Goal: Task Accomplishment & Management: Use online tool/utility

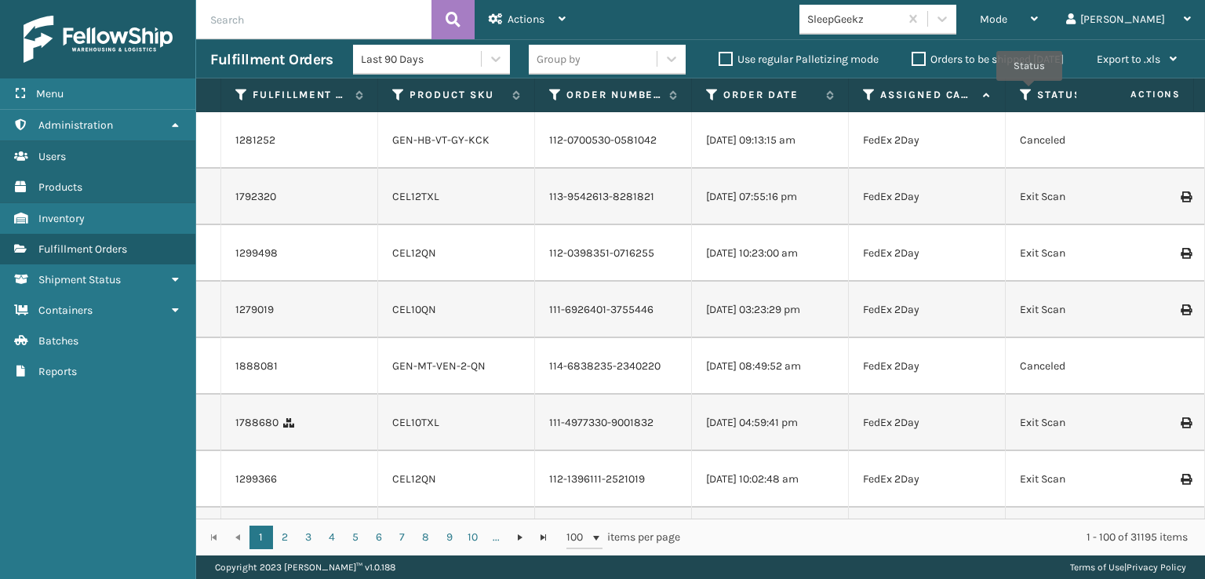
click at [1029, 92] on icon at bounding box center [1026, 95] width 13 height 14
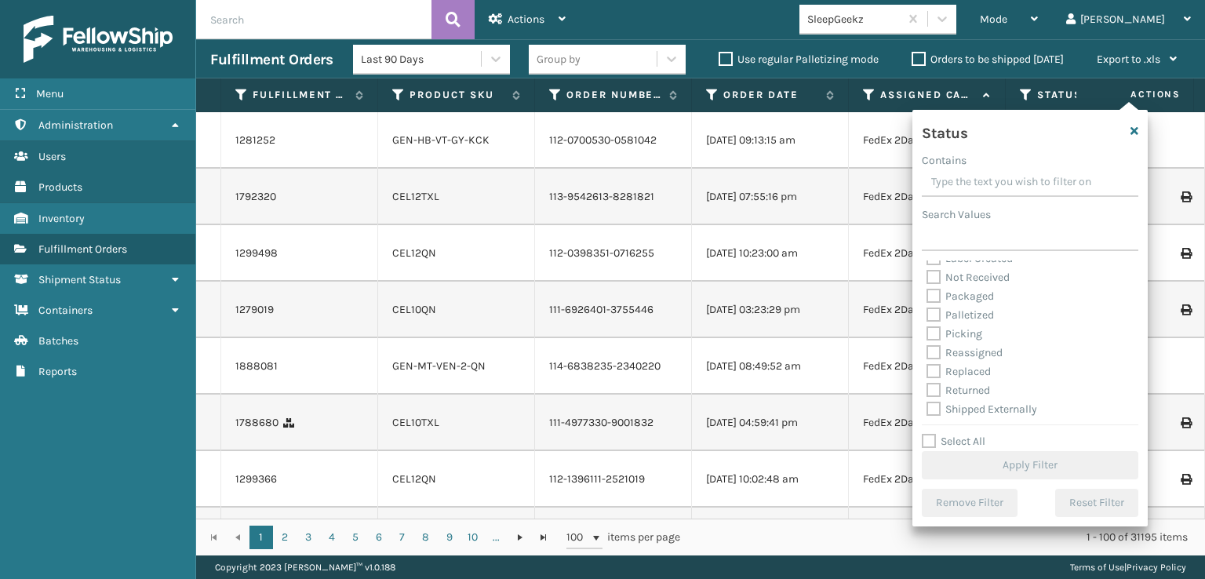
scroll to position [88, 0]
click at [935, 330] on label "Picking" at bounding box center [955, 332] width 56 height 13
click at [927, 330] on input "Picking" at bounding box center [927, 328] width 1 height 10
checkbox input "true"
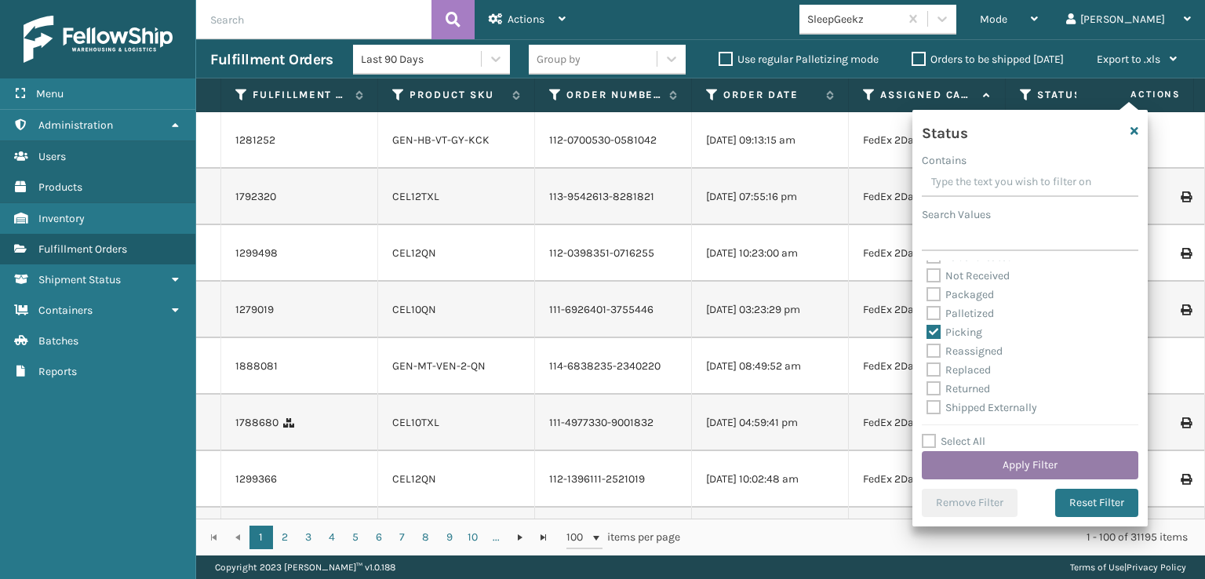
click at [1014, 459] on button "Apply Filter" at bounding box center [1030, 465] width 217 height 28
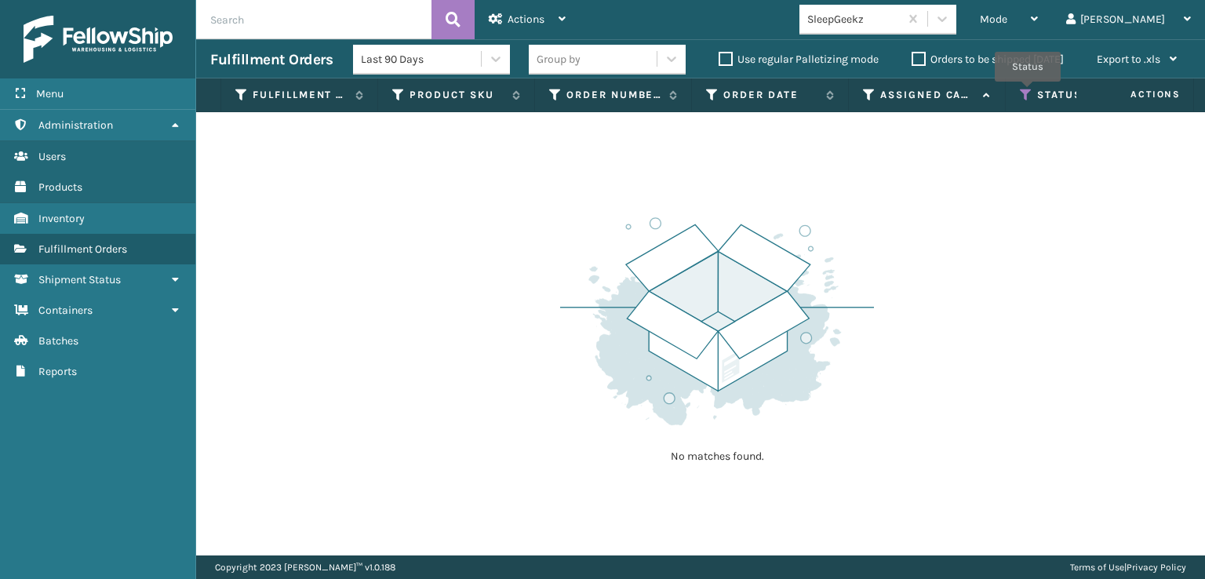
click at [1028, 93] on icon at bounding box center [1026, 95] width 13 height 14
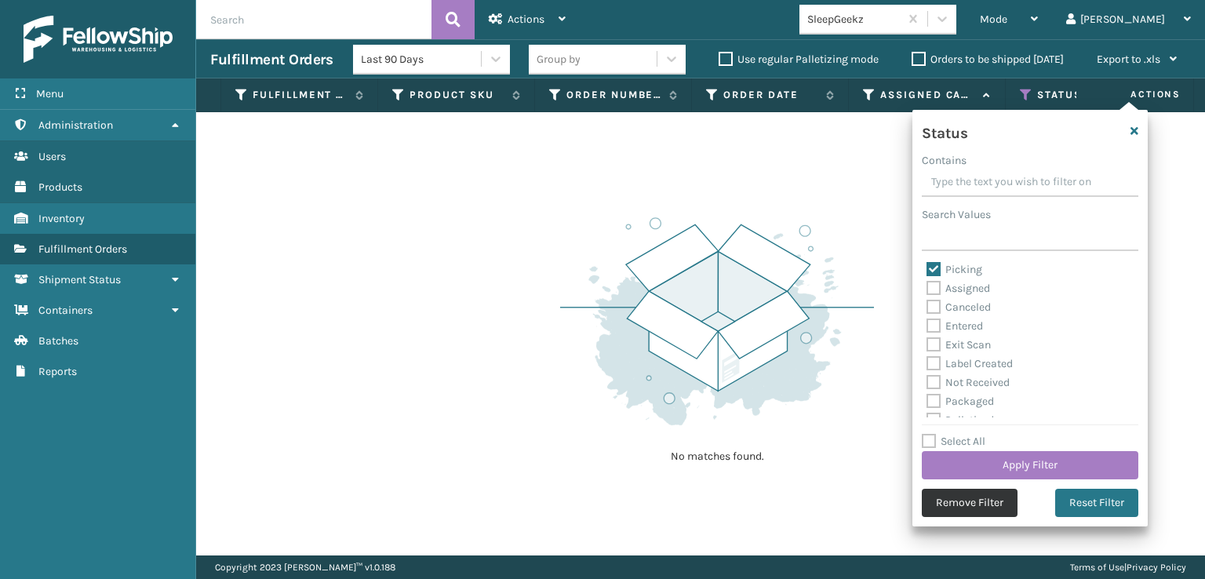
click at [993, 506] on button "Remove Filter" at bounding box center [970, 503] width 96 height 28
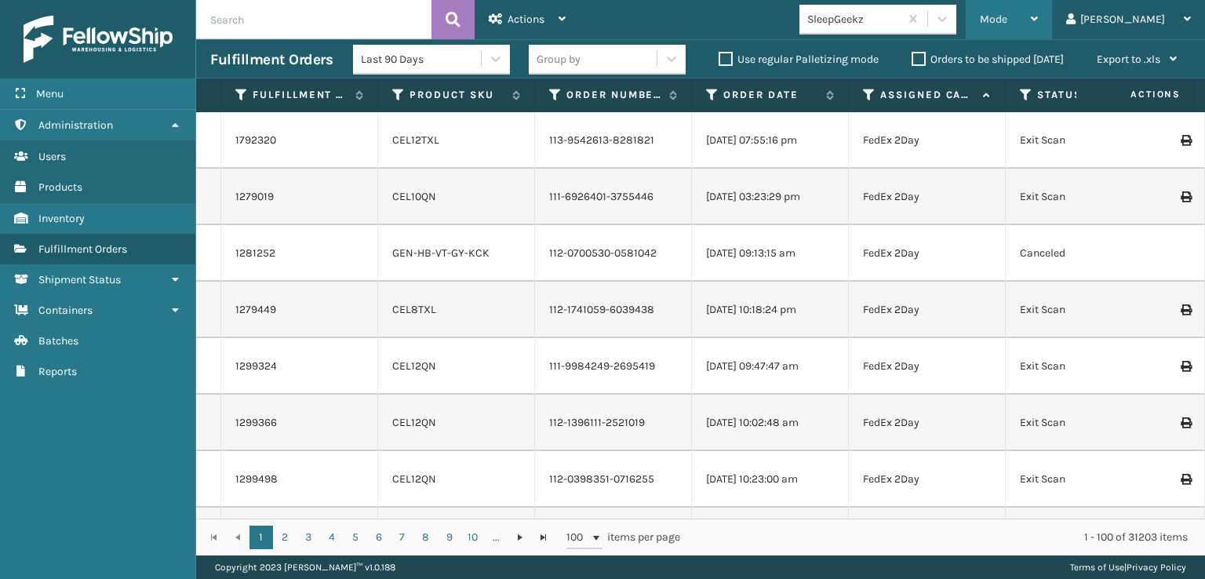
click at [1043, 15] on div "Mode Regular Mode Picking Mode Labeling Mode Exit Scan Mode" at bounding box center [1009, 19] width 86 height 39
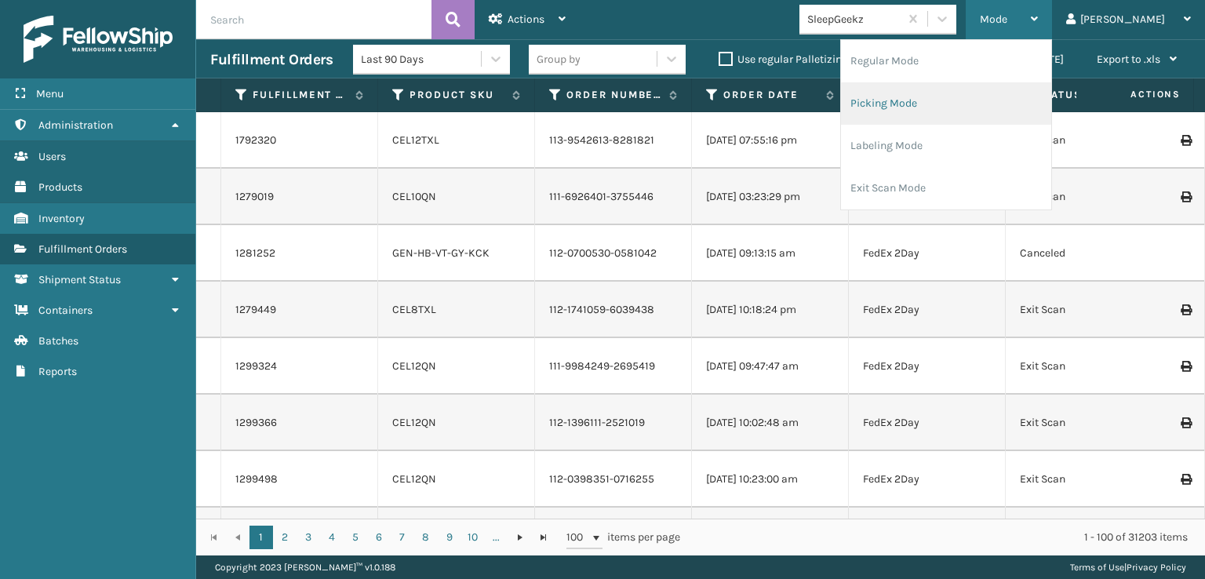
click at [945, 105] on li "Picking Mode" at bounding box center [946, 103] width 210 height 42
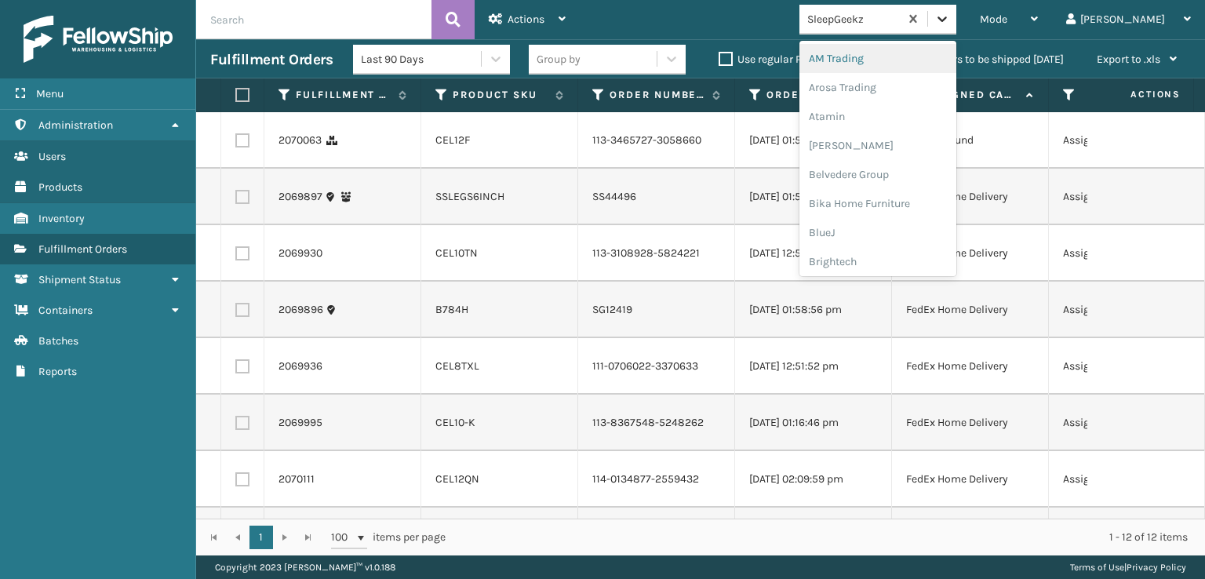
click at [947, 19] on icon at bounding box center [941, 18] width 9 height 5
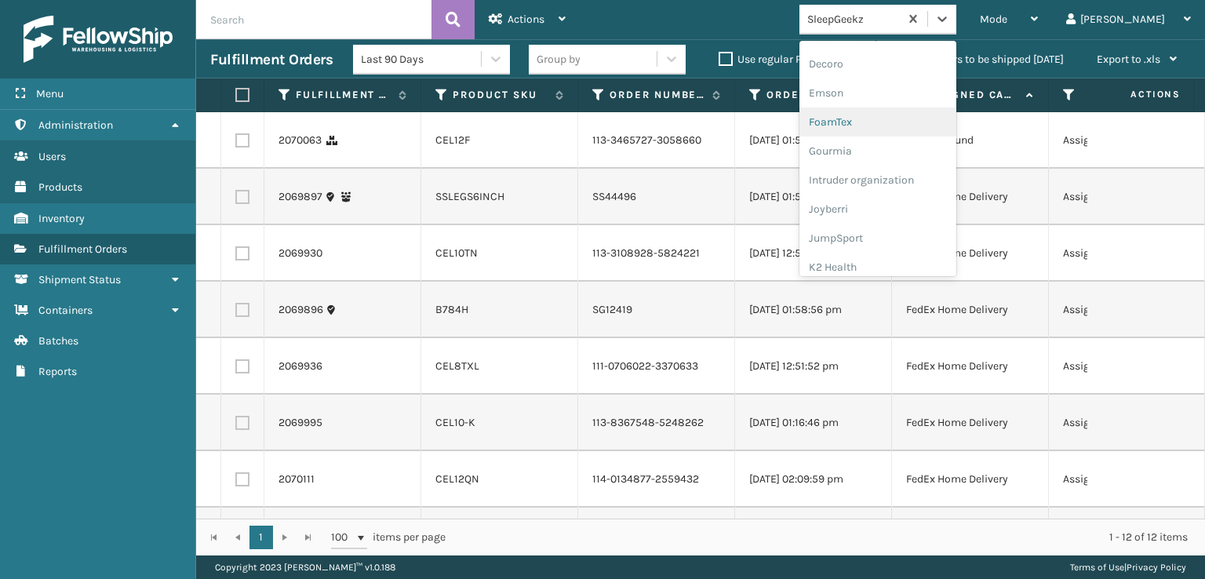
click at [912, 124] on div "FoamTex" at bounding box center [877, 121] width 157 height 29
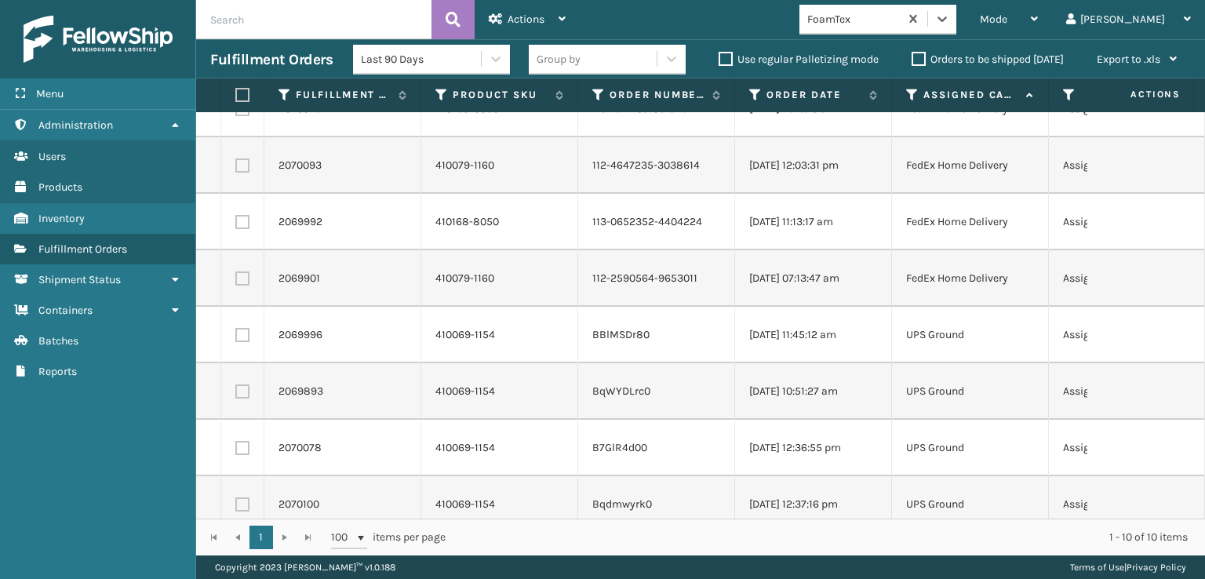
scroll to position [169, 0]
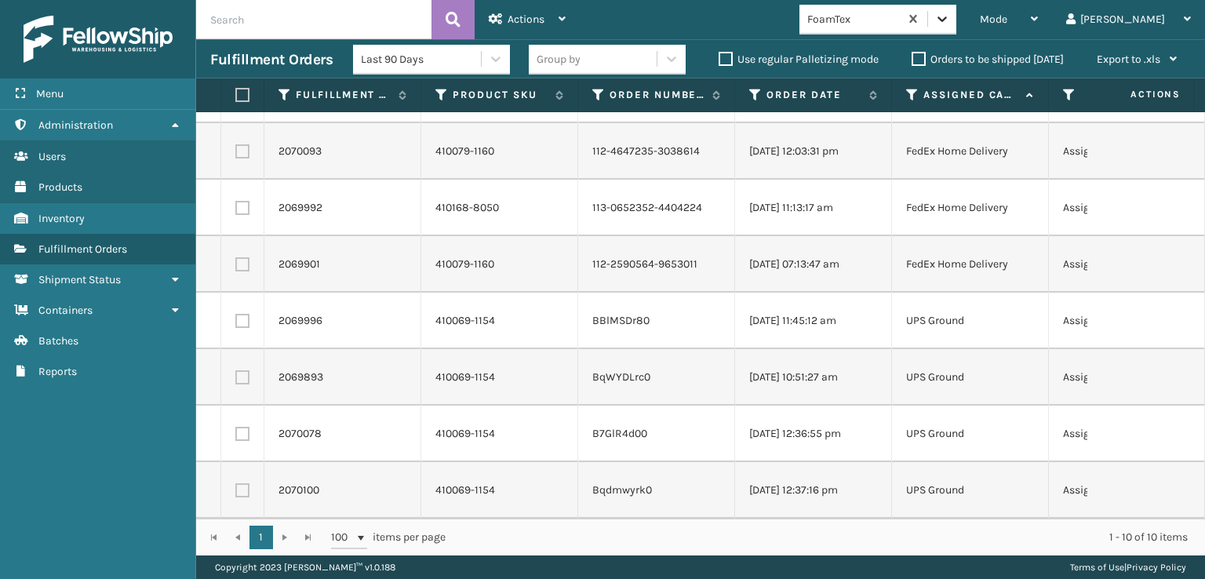
click at [950, 16] on icon at bounding box center [942, 19] width 16 height 16
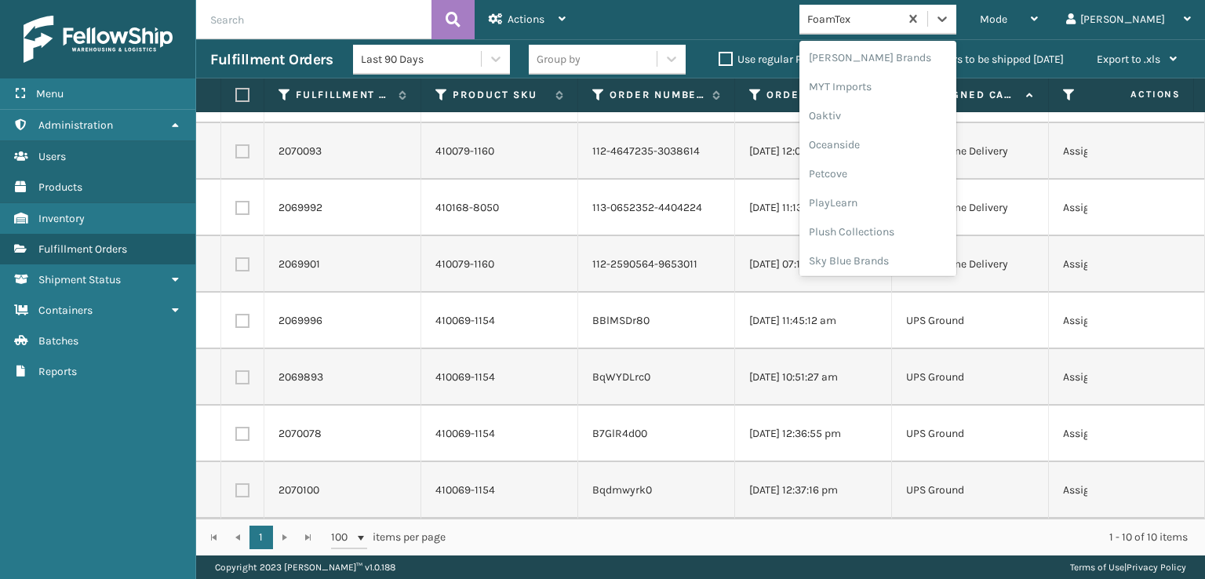
scroll to position [787, 0]
click at [905, 231] on div "SleepGeekz" at bounding box center [877, 229] width 157 height 29
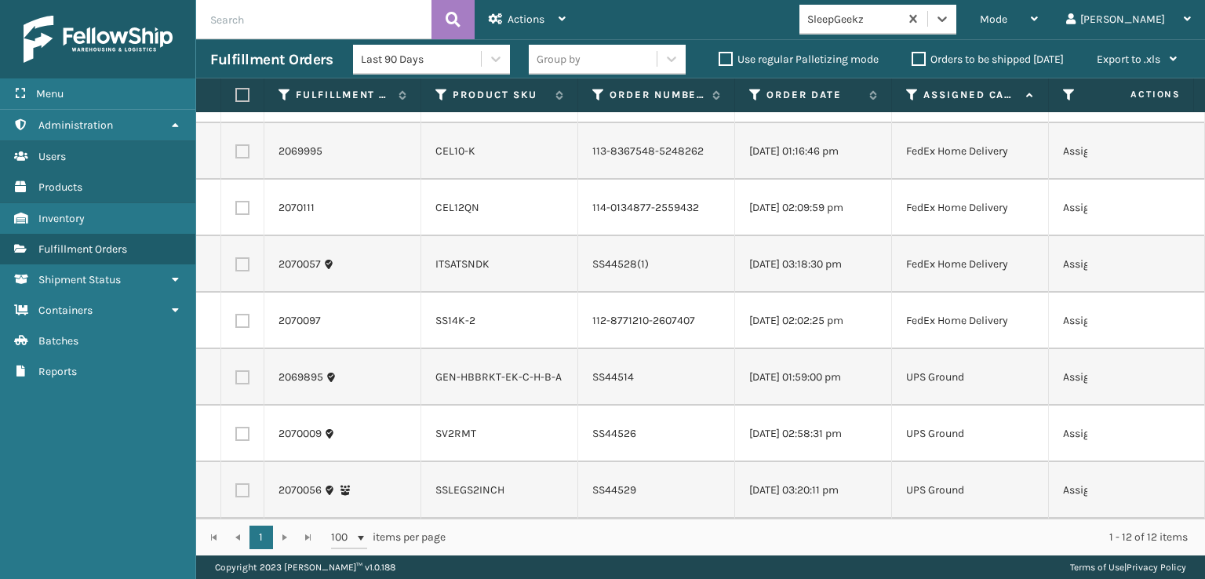
scroll to position [367, 0]
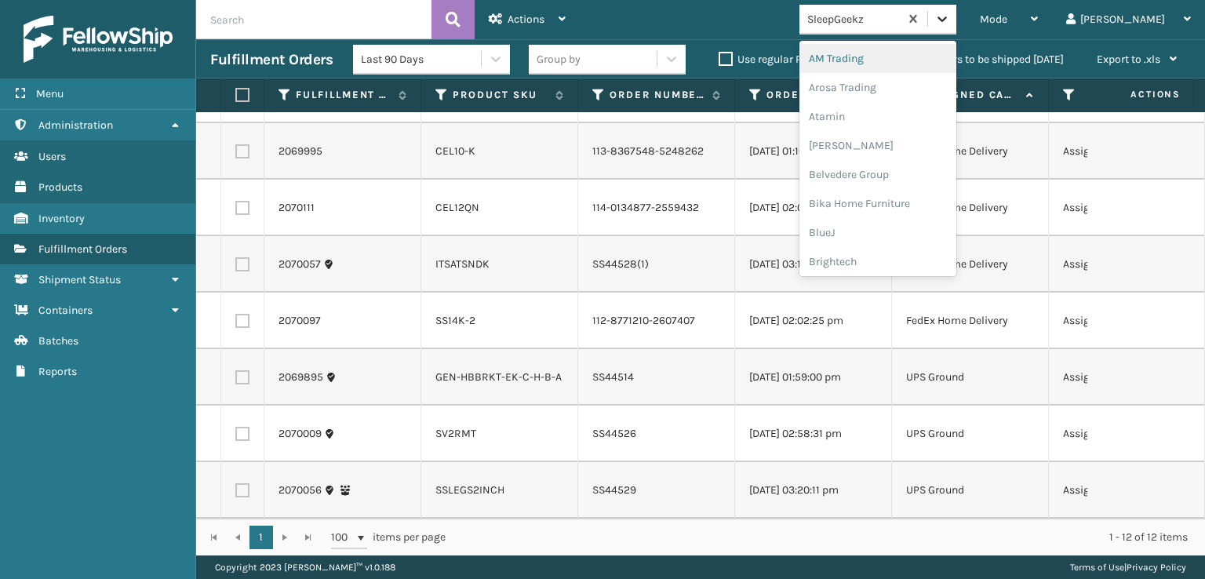
click at [950, 24] on icon at bounding box center [942, 19] width 16 height 16
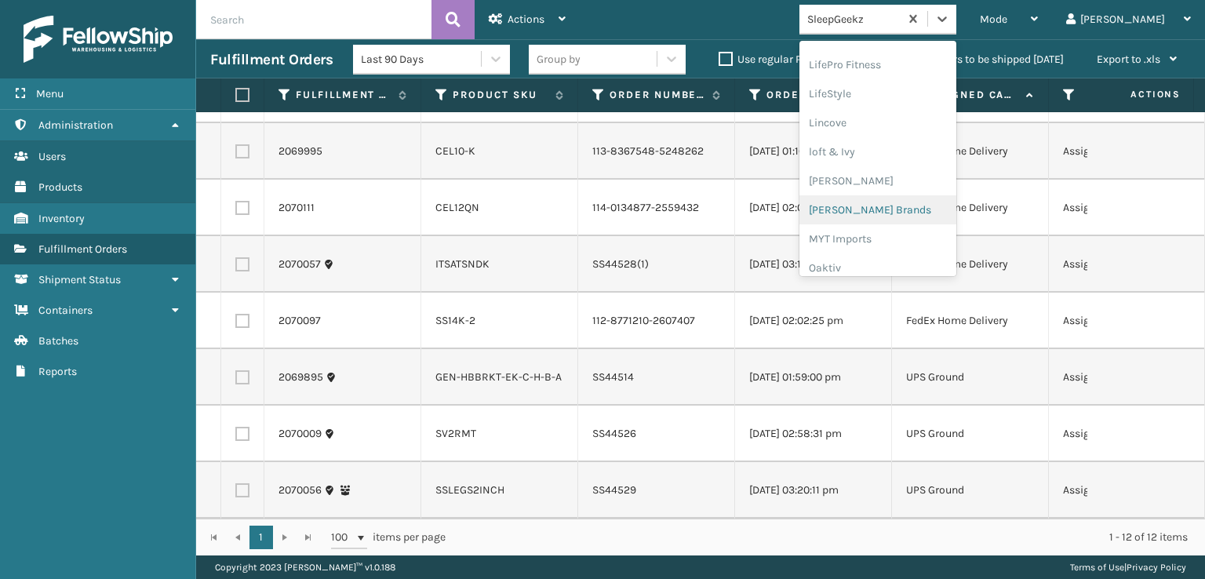
click at [905, 209] on div "[PERSON_NAME] Brands" at bounding box center [877, 209] width 157 height 29
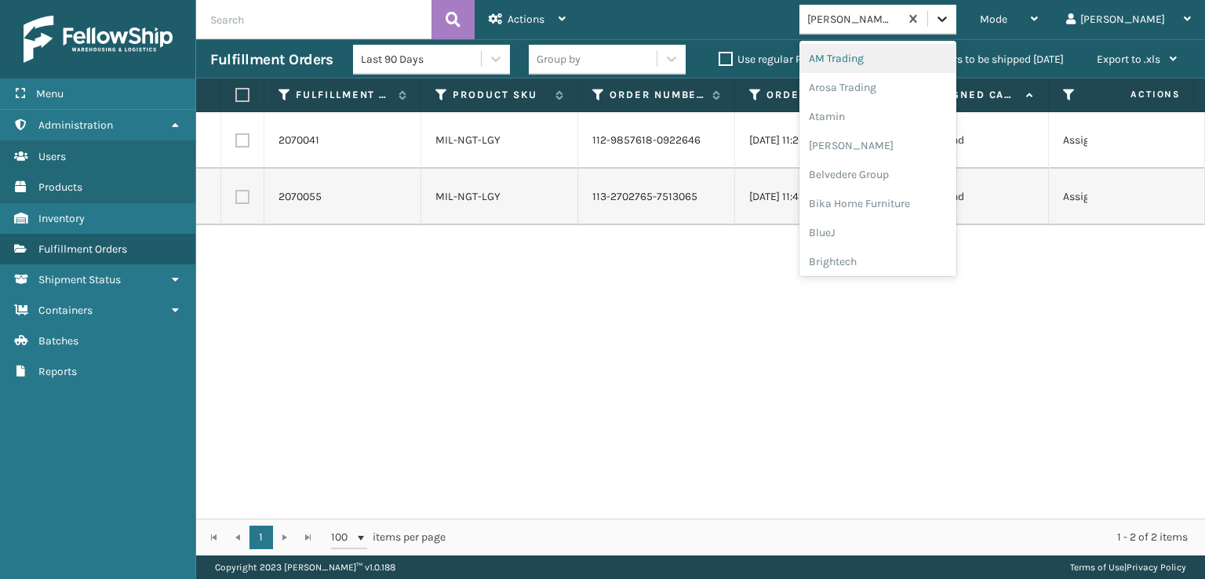
click at [950, 18] on icon at bounding box center [942, 19] width 16 height 16
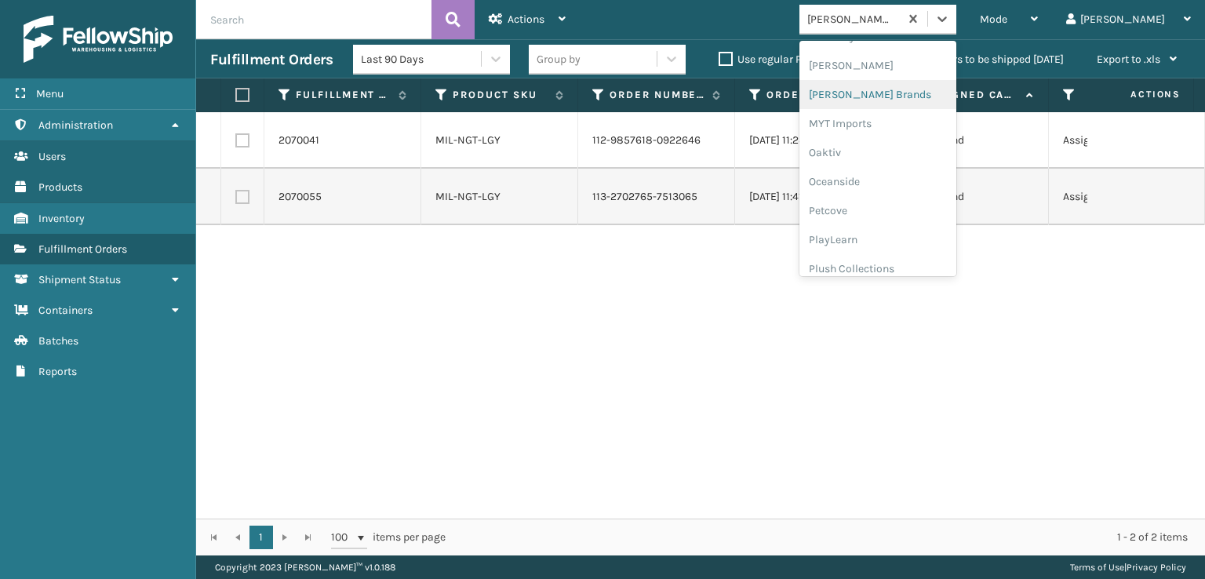
scroll to position [787, 0]
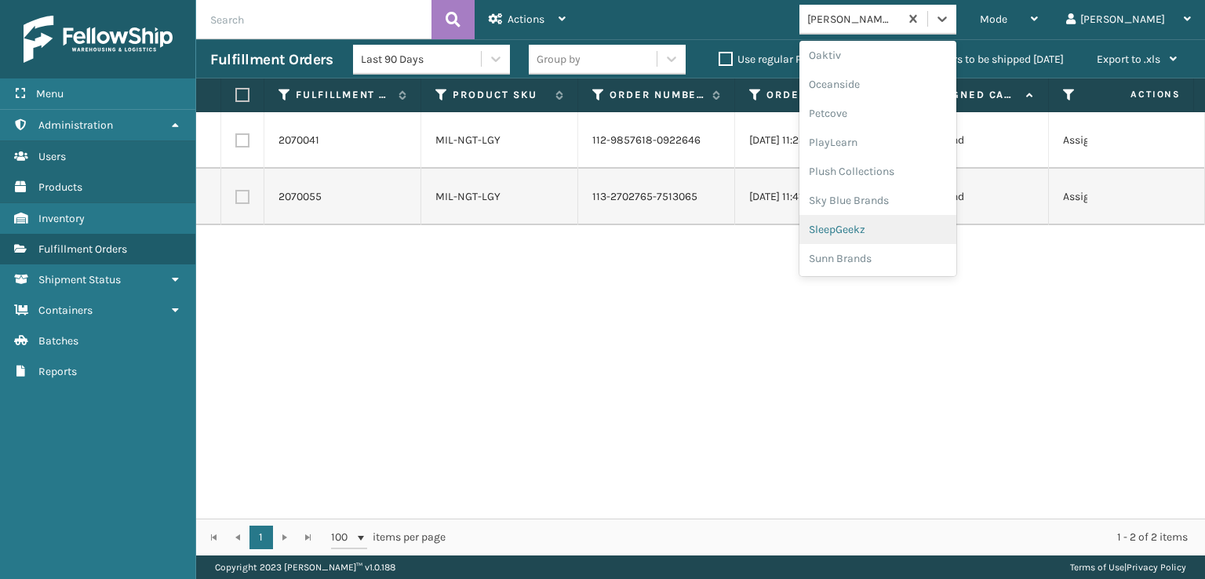
click at [907, 231] on div "SleepGeekz" at bounding box center [877, 229] width 157 height 29
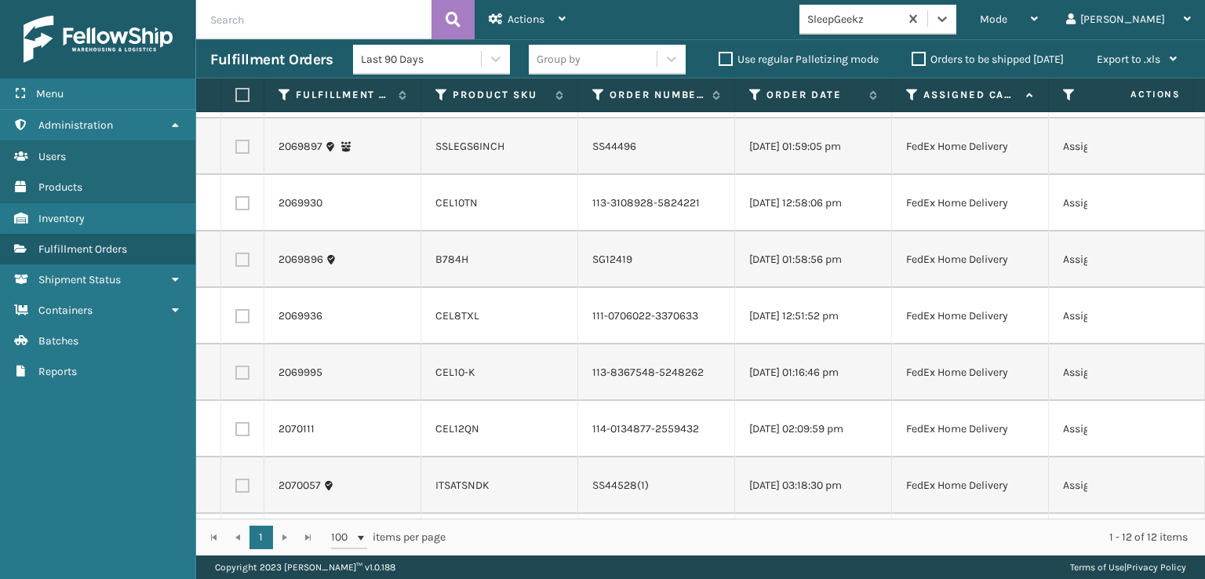
scroll to position [0, 0]
